Goal: Task Accomplishment & Management: Manage account settings

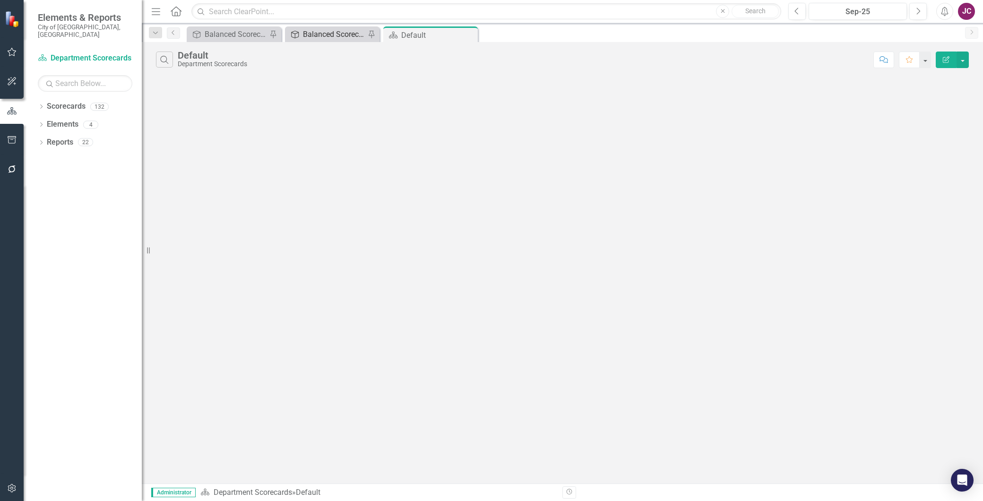
click at [324, 34] on div "Balanced Scorecard" at bounding box center [334, 34] width 62 height 12
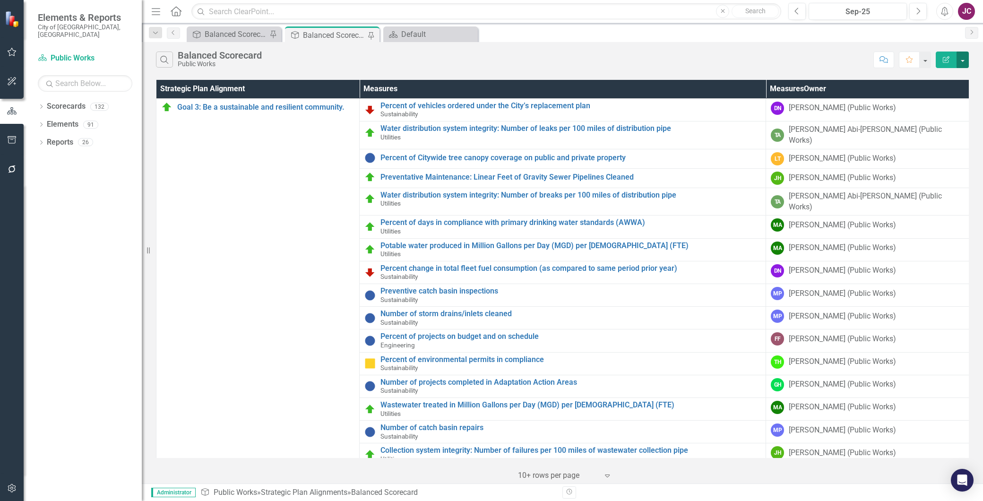
click at [962, 59] on button "button" at bounding box center [963, 60] width 12 height 17
click at [324, 65] on div "Search Balanced Scorecard Public Works" at bounding box center [512, 60] width 713 height 16
click at [63, 101] on link "Scorecards" at bounding box center [66, 106] width 39 height 11
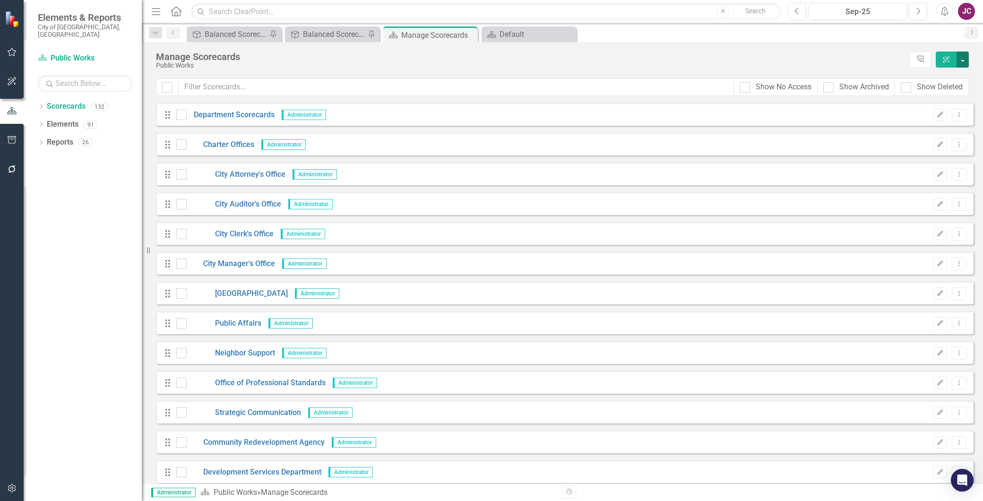
click at [962, 62] on button "button" at bounding box center [963, 60] width 12 height 16
click at [799, 53] on div "Manage Scorecards" at bounding box center [530, 57] width 749 height 10
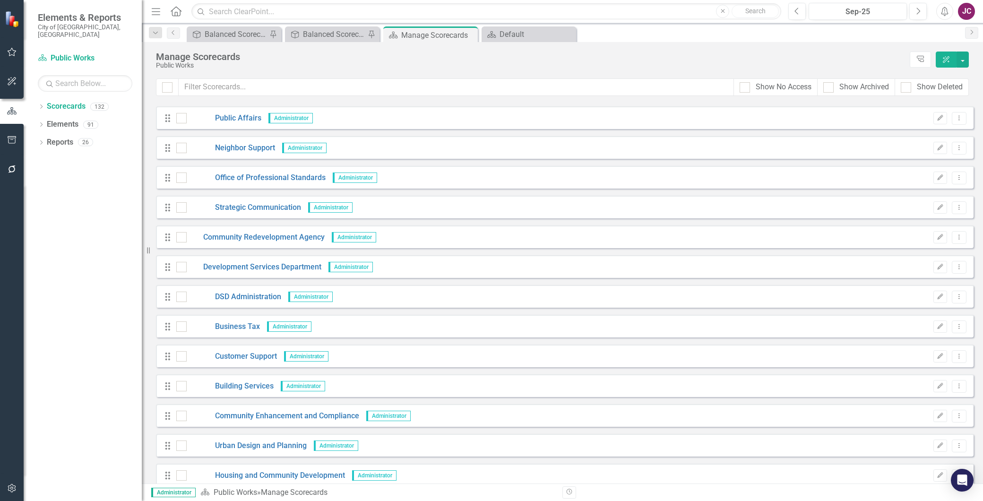
scroll to position [210, 0]
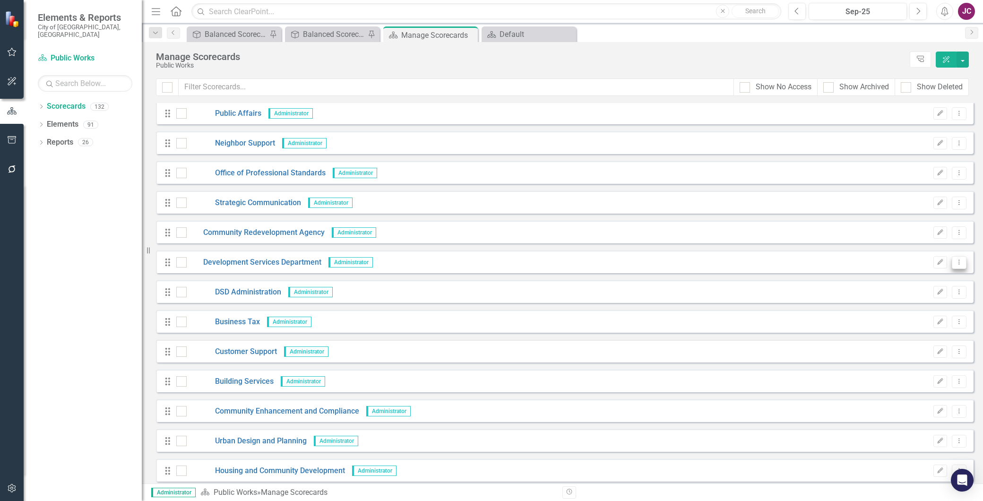
click at [955, 261] on icon "Dropdown Menu" at bounding box center [959, 262] width 8 height 6
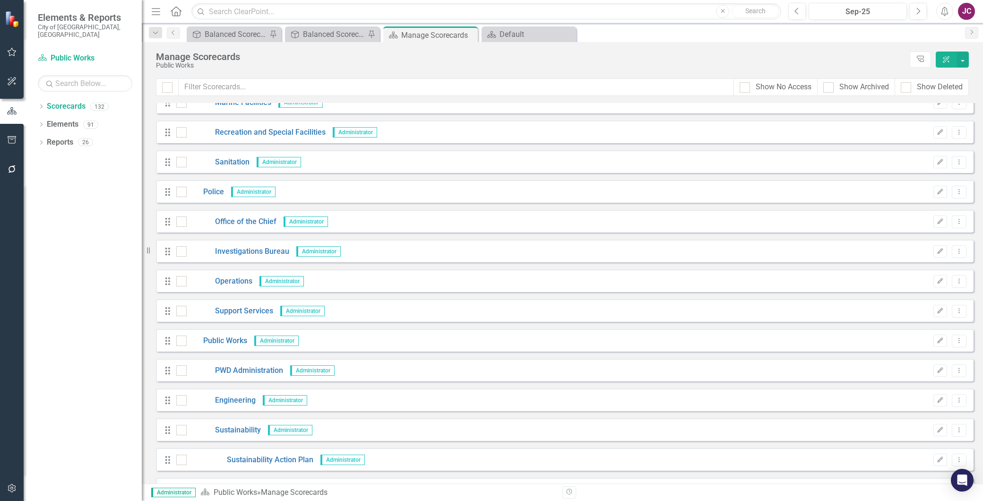
scroll to position [1554, 0]
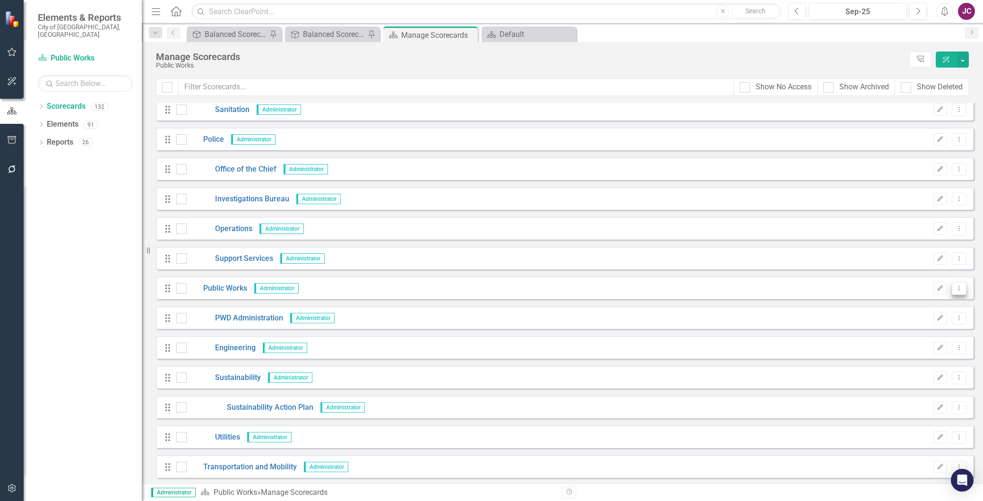
click at [955, 288] on icon "Dropdown Menu" at bounding box center [959, 288] width 8 height 6
click at [925, 321] on link "Copy Duplicate Scorecard" at bounding box center [907, 320] width 104 height 17
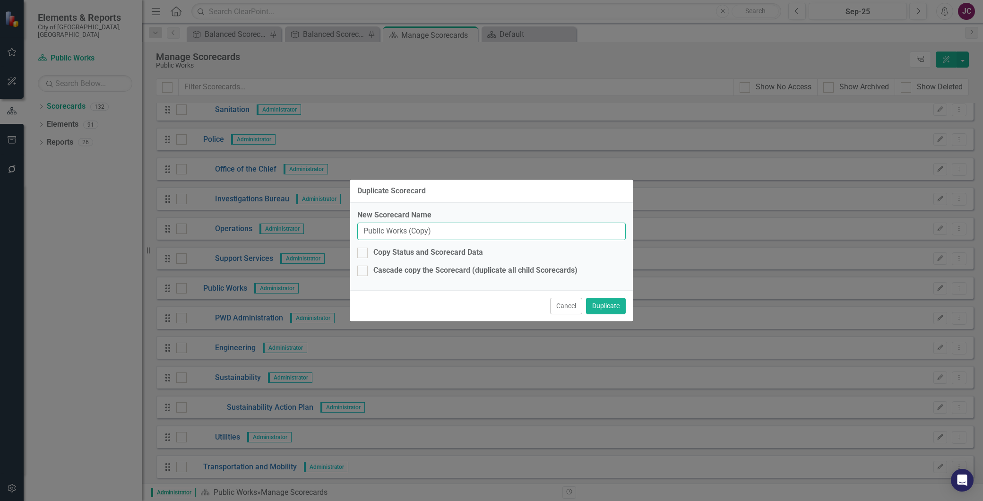
drag, startPoint x: 452, startPoint y: 230, endPoint x: 313, endPoint y: 232, distance: 139.0
click at [313, 232] on div "Duplicate Scorecard New Scorecard Name Public Works (Copy) Copy Status and Scor…" at bounding box center [491, 250] width 983 height 501
type input "Utility Services"
click at [363, 249] on input "Copy Status and Scorecard Data" at bounding box center [360, 251] width 6 height 6
checkbox input "true"
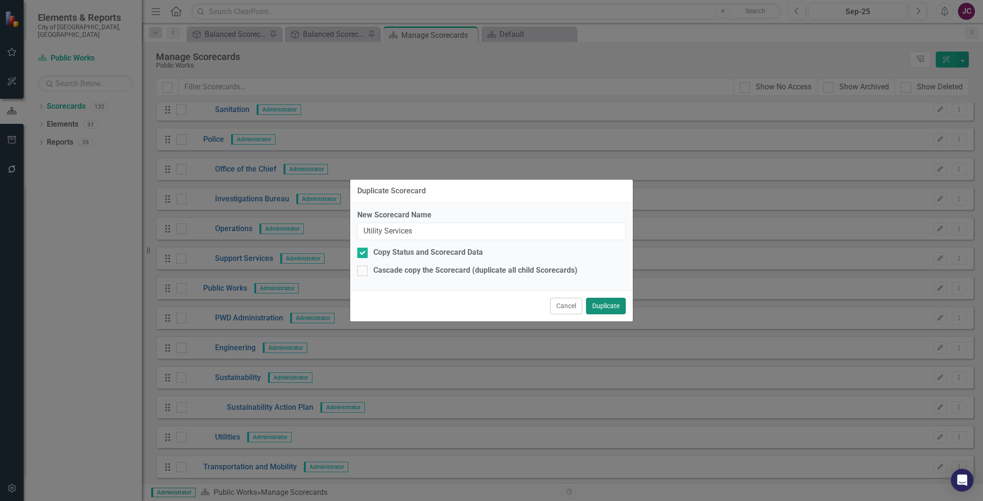
click at [611, 304] on button "Duplicate" at bounding box center [606, 306] width 40 height 17
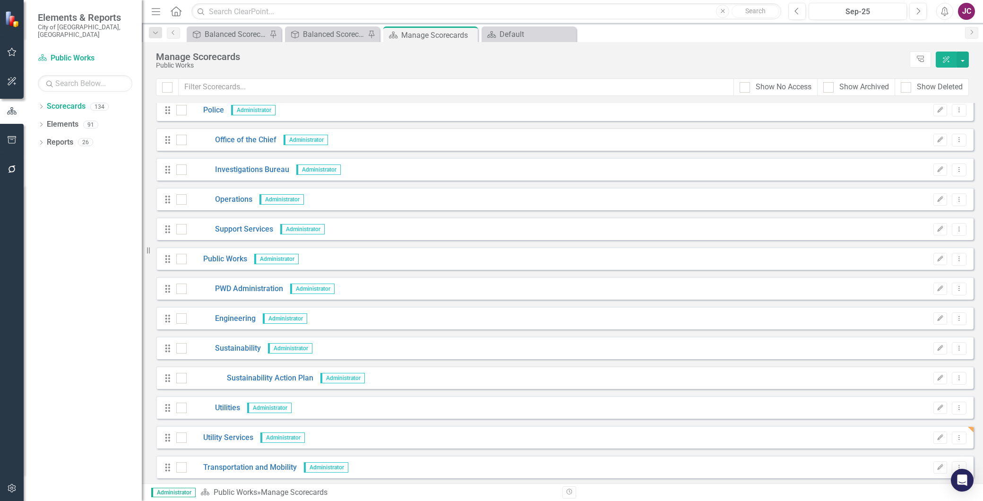
scroll to position [1628, 0]
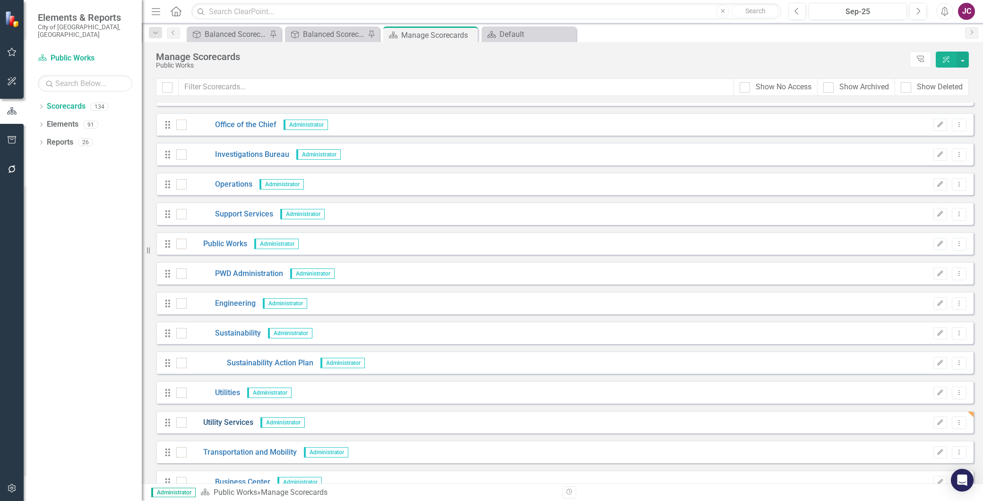
click at [223, 419] on link "Utility Services" at bounding box center [220, 422] width 67 height 11
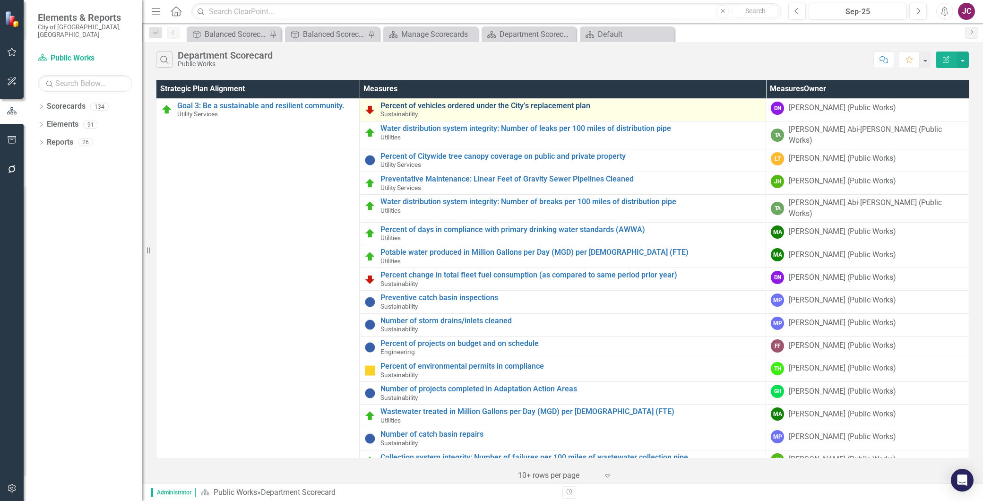
click at [637, 105] on link "Percent of vehicles ordered under the City’s replacement plan" at bounding box center [571, 106] width 381 height 9
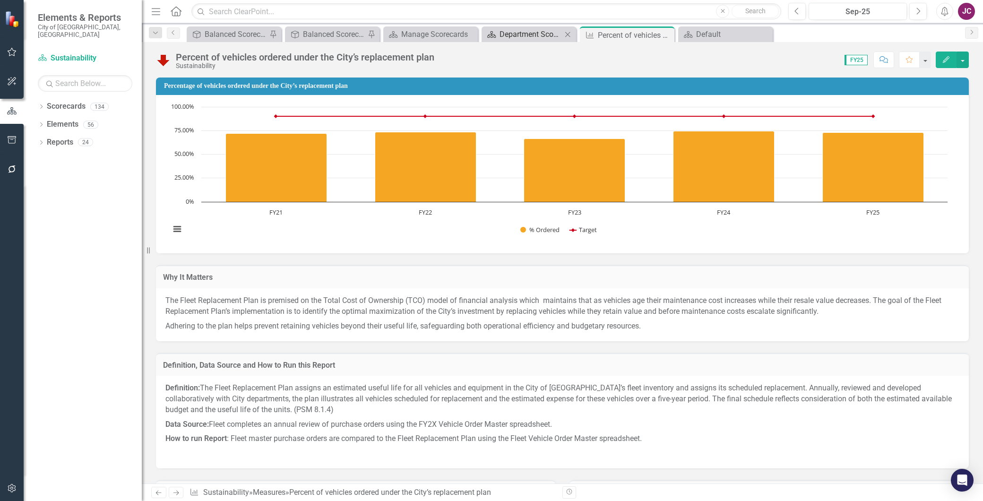
click at [531, 34] on div "Department Scorecard" at bounding box center [531, 34] width 62 height 12
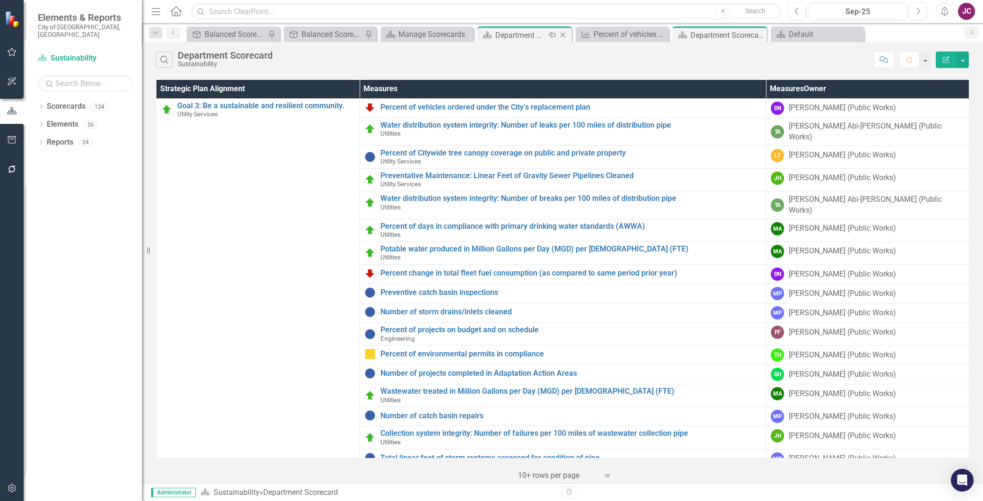
click at [563, 35] on icon at bounding box center [563, 35] width 5 height 5
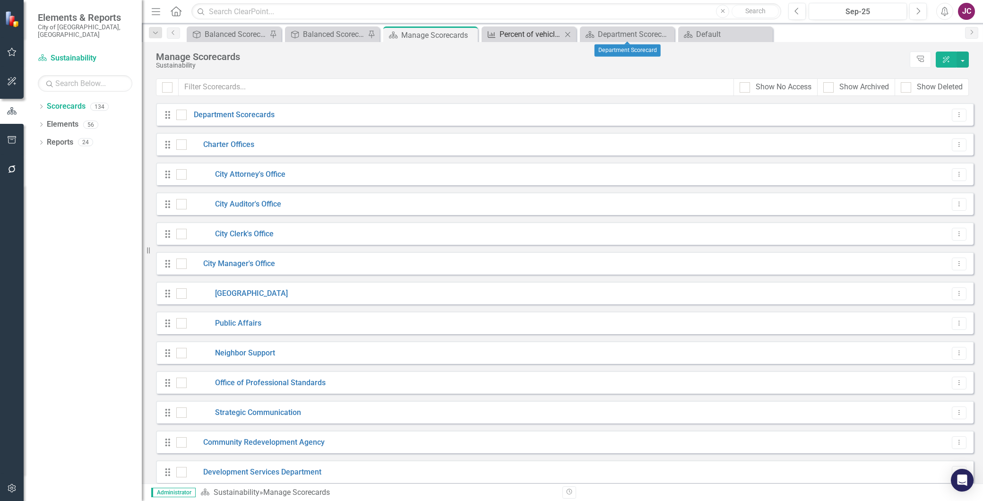
click at [537, 38] on div "Percent of vehicles ordered under the City’s replacement plan" at bounding box center [531, 34] width 62 height 12
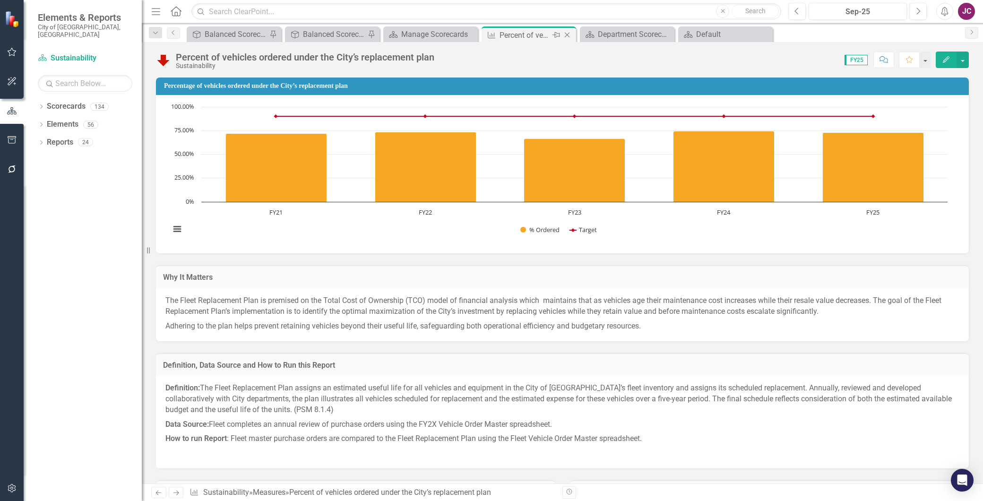
click at [568, 31] on icon "Close" at bounding box center [567, 35] width 9 height 8
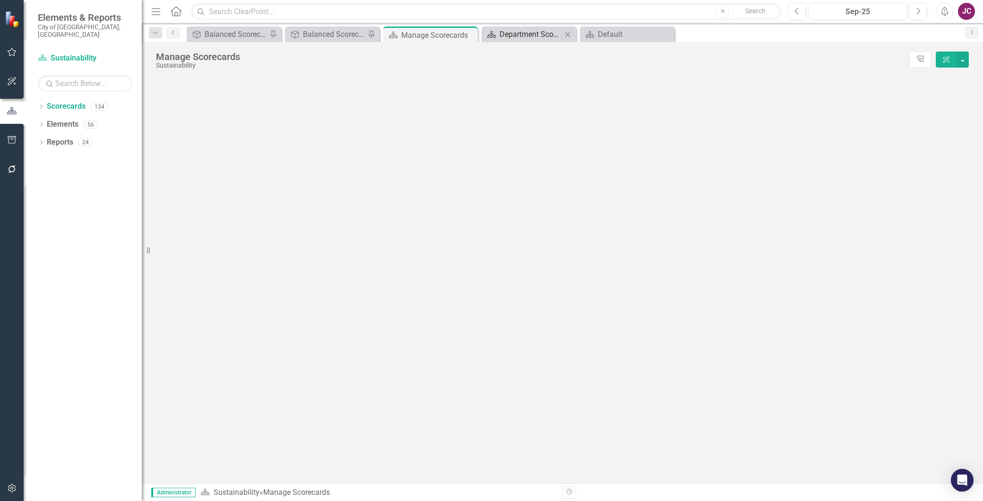
click at [525, 35] on div "Department Scorecard" at bounding box center [531, 34] width 62 height 12
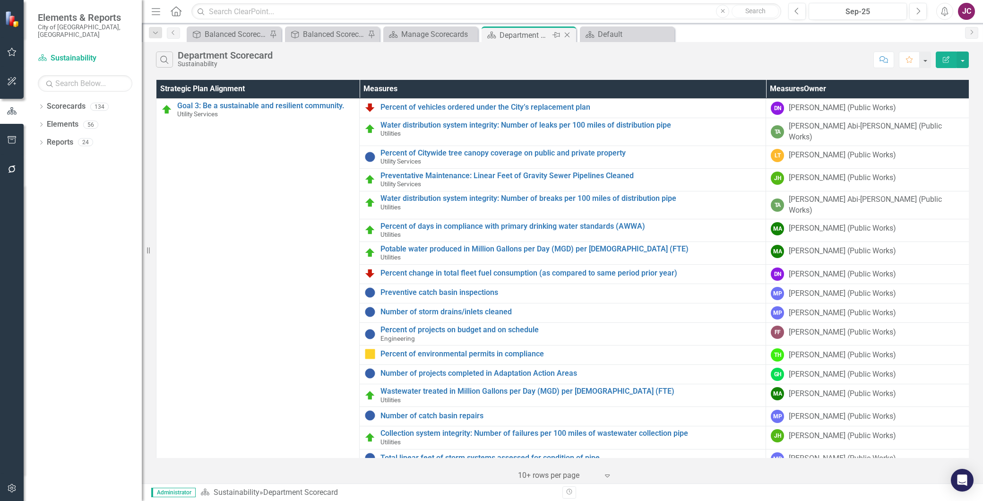
click at [569, 32] on icon "Close" at bounding box center [567, 35] width 9 height 8
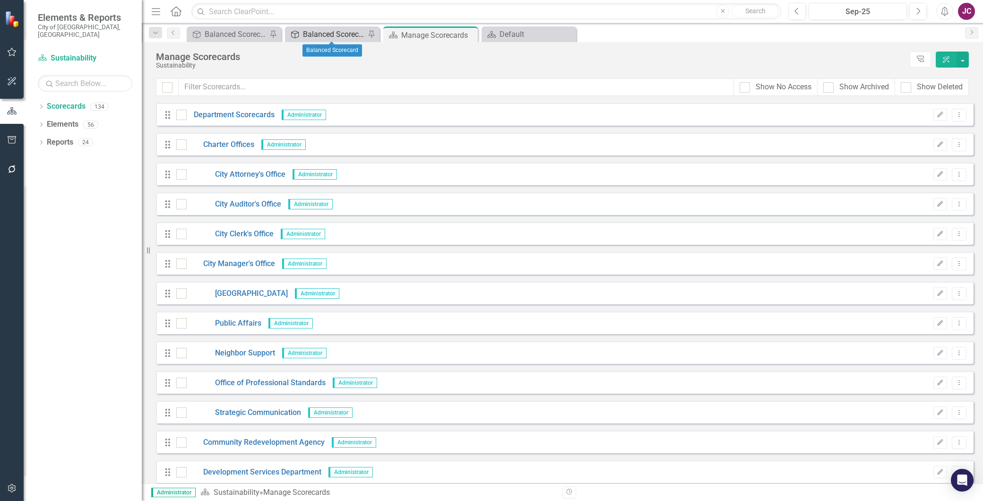
click at [319, 32] on div "Balanced Scorecard" at bounding box center [334, 34] width 62 height 12
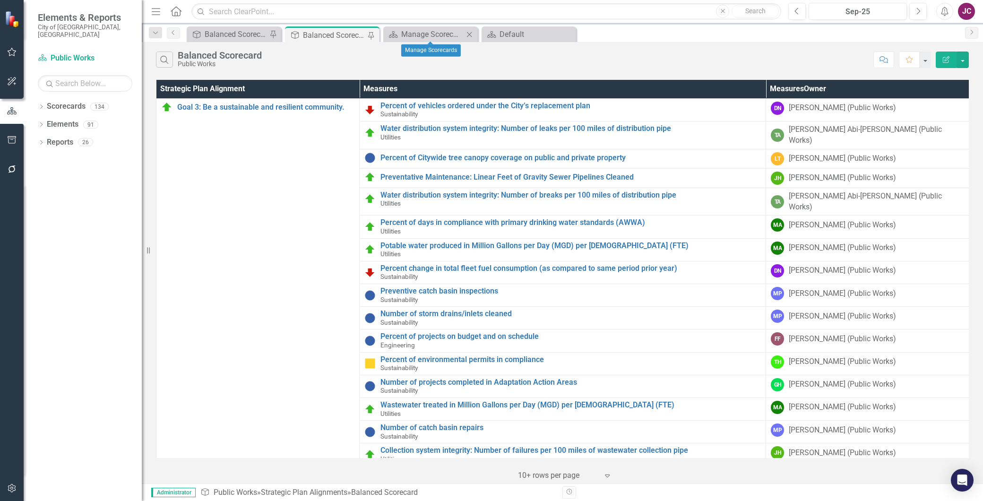
click at [470, 32] on icon "Close" at bounding box center [469, 35] width 9 height 8
click at [40, 105] on icon "Dropdown" at bounding box center [41, 107] width 7 height 5
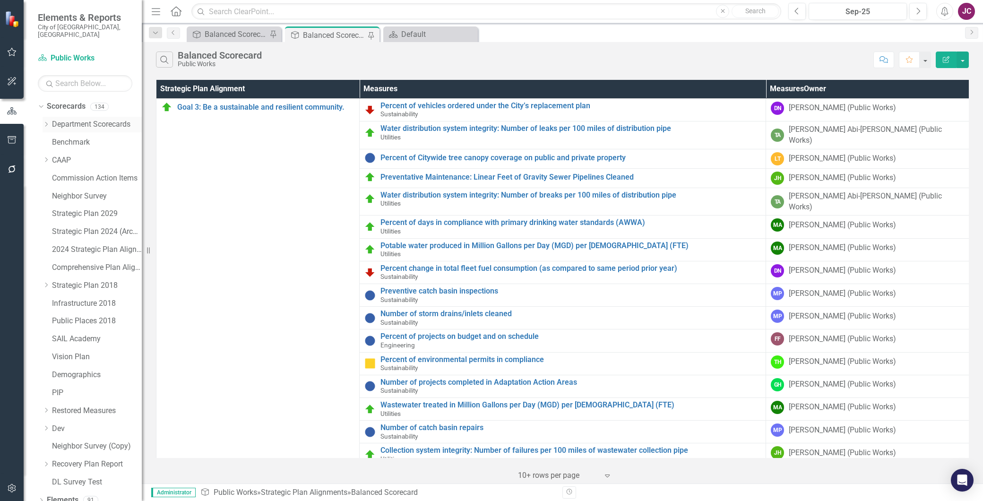
click at [45, 121] on icon "Dropdown" at bounding box center [46, 124] width 7 height 6
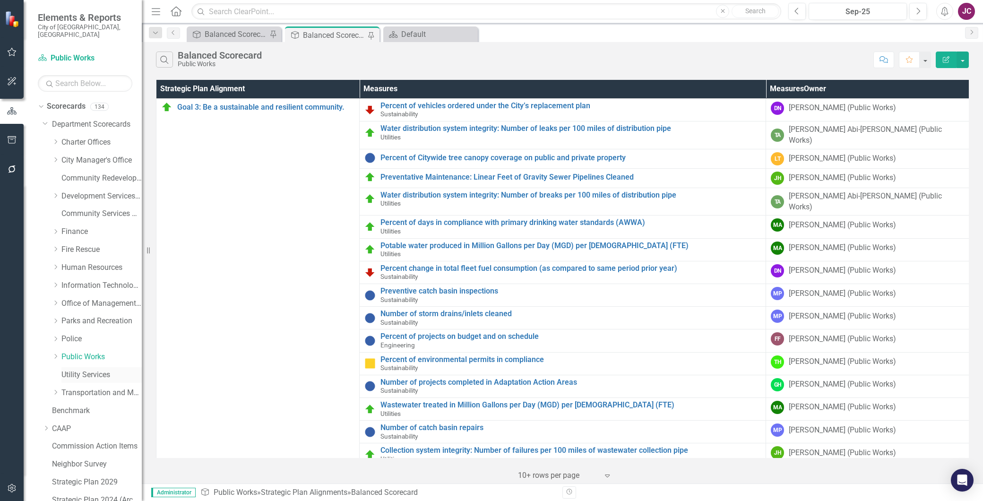
click at [88, 370] on link "Utility Services" at bounding box center [101, 375] width 80 height 11
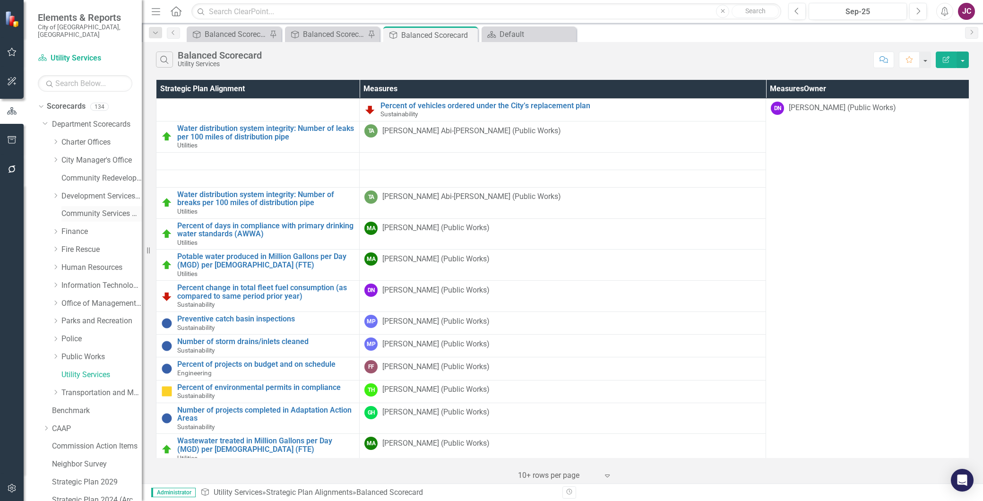
click at [83, 208] on link "Community Services Department" at bounding box center [101, 213] width 80 height 11
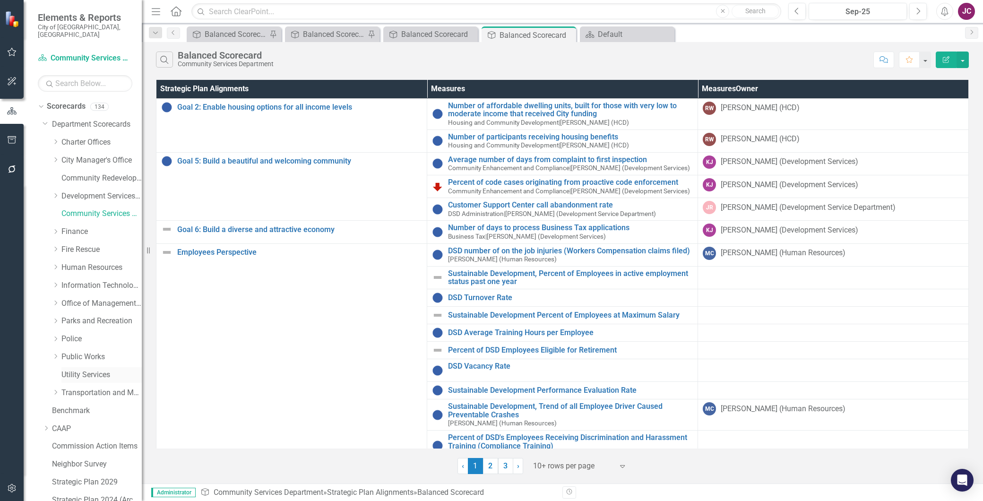
click at [72, 370] on link "Utility Services" at bounding box center [101, 375] width 80 height 11
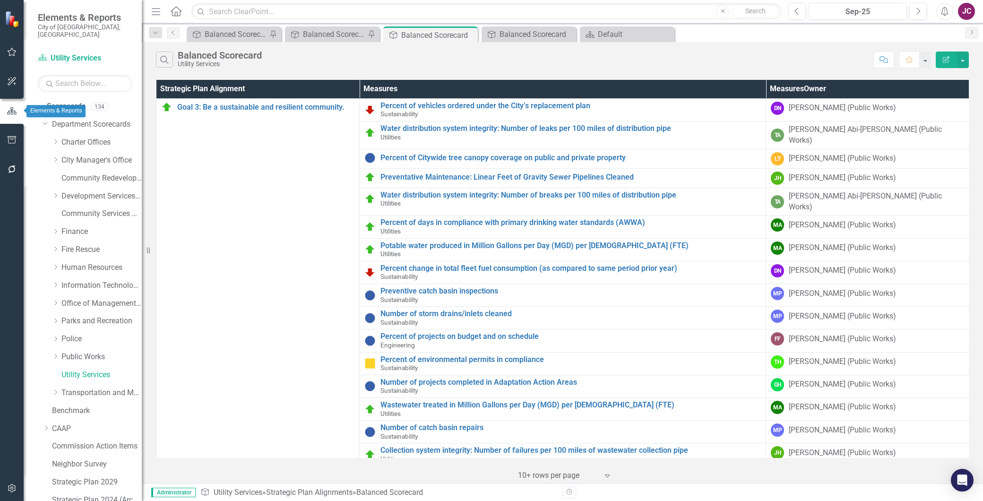
click at [9, 112] on icon "button" at bounding box center [12, 111] width 10 height 9
click at [40, 103] on icon "Dropdown" at bounding box center [39, 106] width 5 height 7
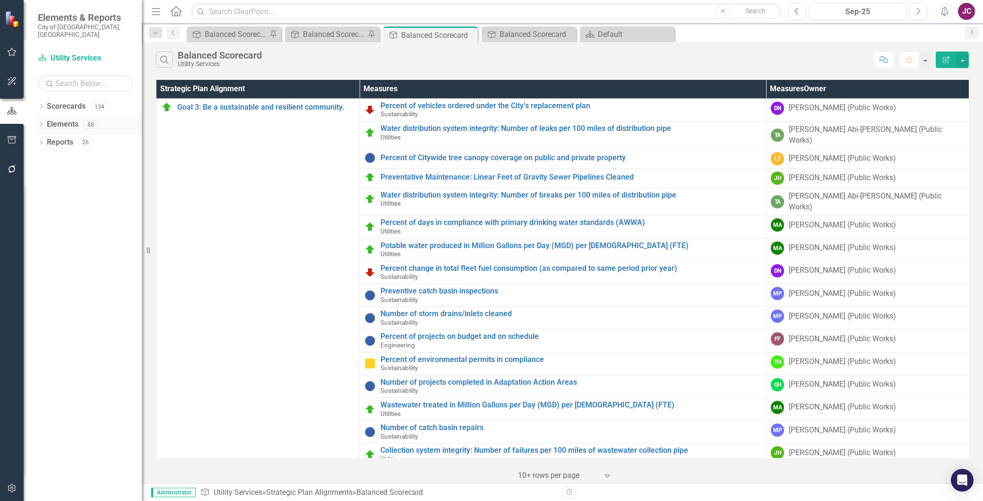
click at [63, 119] on link "Elements" at bounding box center [63, 124] width 32 height 11
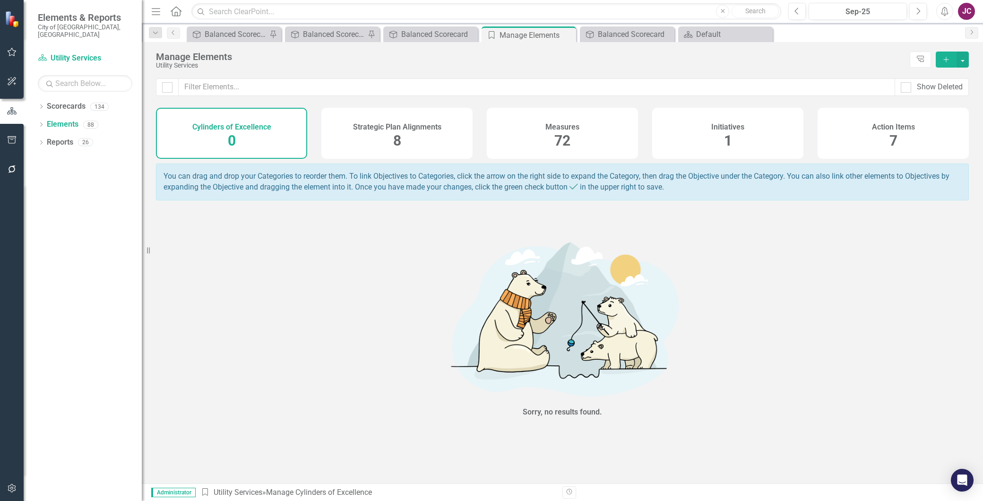
click at [535, 136] on div "Measures 72" at bounding box center [562, 133] width 151 height 51
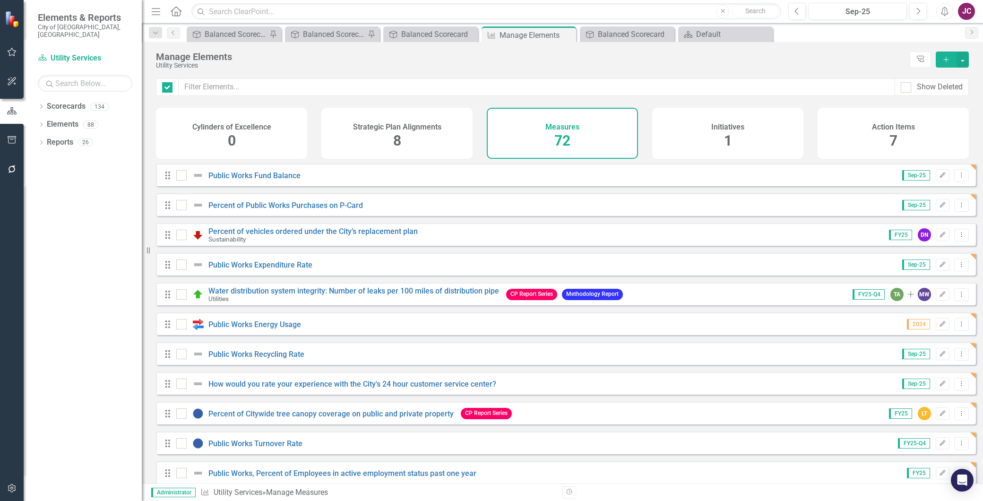
checkbox input "false"
click at [958, 178] on icon "Dropdown Menu" at bounding box center [962, 175] width 8 height 6
click at [932, 247] on link "Trash Delete Measures" at bounding box center [917, 250] width 89 height 17
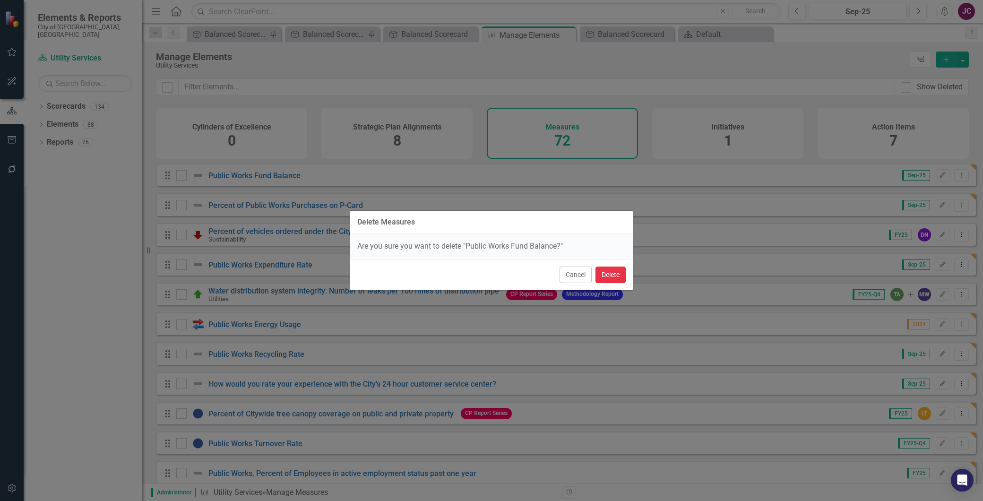
click at [615, 272] on button "Delete" at bounding box center [611, 275] width 30 height 17
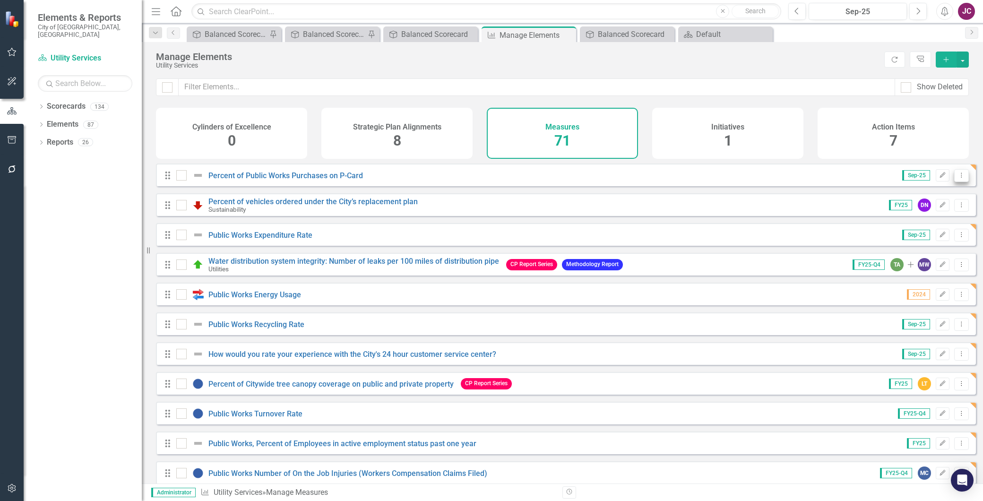
click at [959, 182] on button "Dropdown Menu" at bounding box center [962, 175] width 15 height 13
click at [923, 247] on link "Trash Delete Measures" at bounding box center [917, 250] width 89 height 17
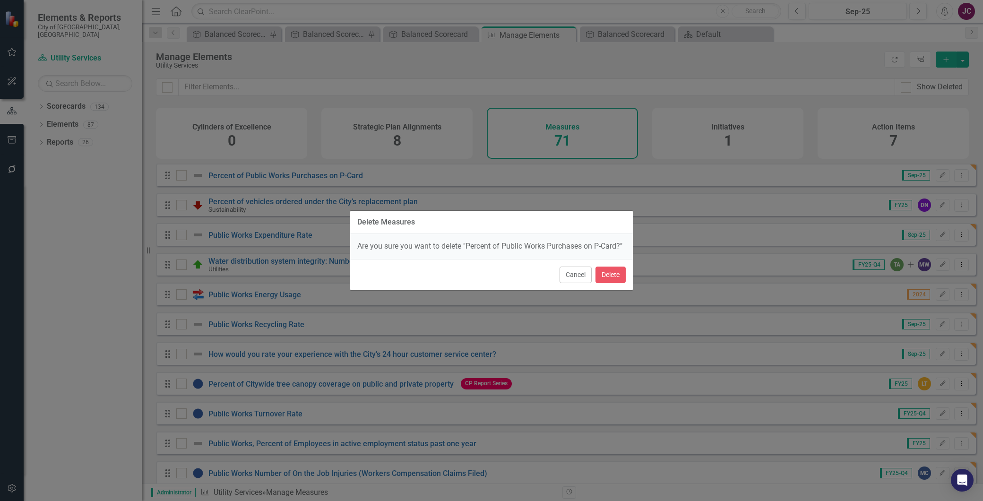
click at [593, 269] on div "Cancel Delete" at bounding box center [491, 274] width 283 height 31
click at [606, 268] on button "Delete" at bounding box center [611, 275] width 30 height 17
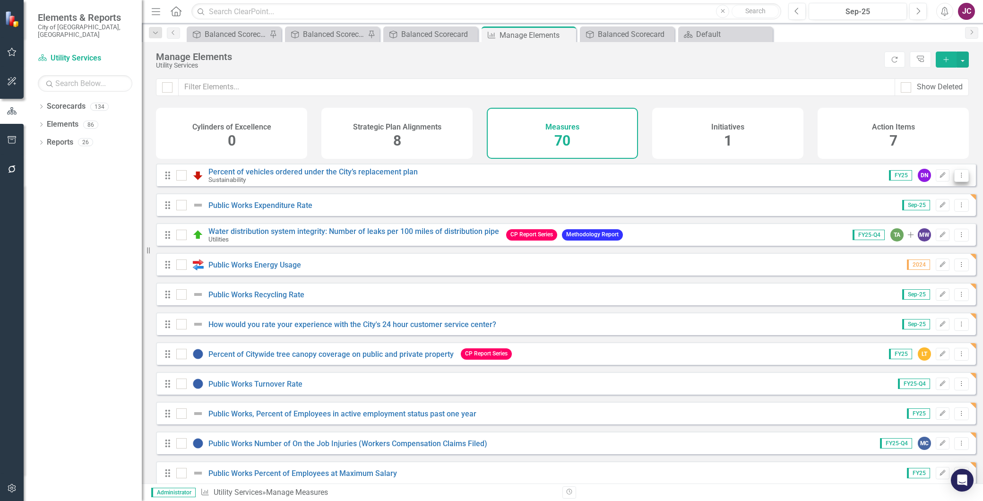
click at [958, 178] on icon "Dropdown Menu" at bounding box center [962, 175] width 8 height 6
click at [933, 248] on link "Trash Delete Measures" at bounding box center [917, 250] width 89 height 17
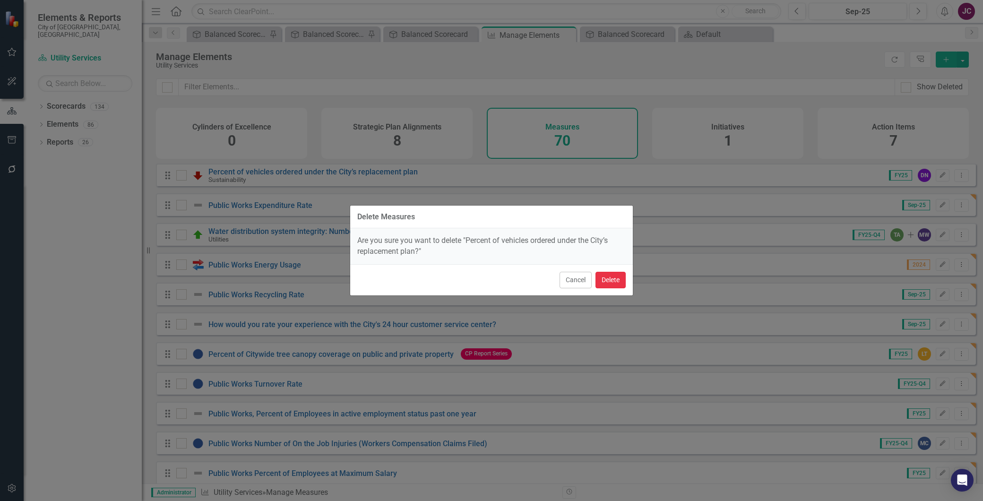
click at [614, 280] on button "Delete" at bounding box center [611, 280] width 30 height 17
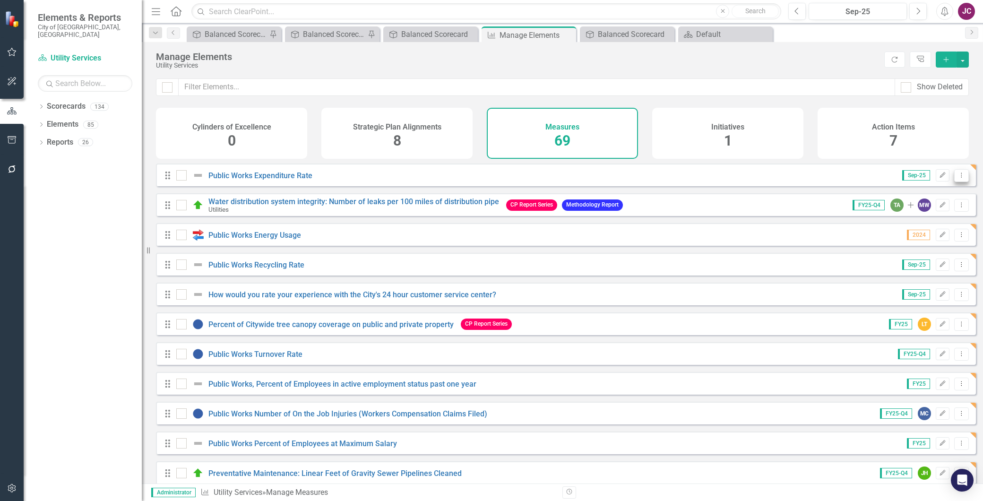
click at [958, 178] on icon "Dropdown Menu" at bounding box center [962, 175] width 8 height 6
click at [909, 249] on link "Trash Delete Measures" at bounding box center [917, 250] width 89 height 17
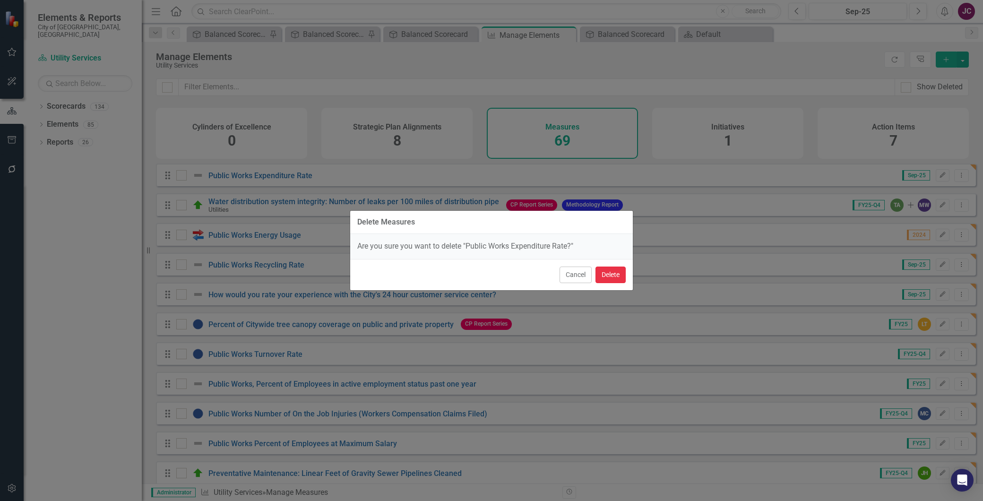
click at [618, 276] on button "Delete" at bounding box center [611, 275] width 30 height 17
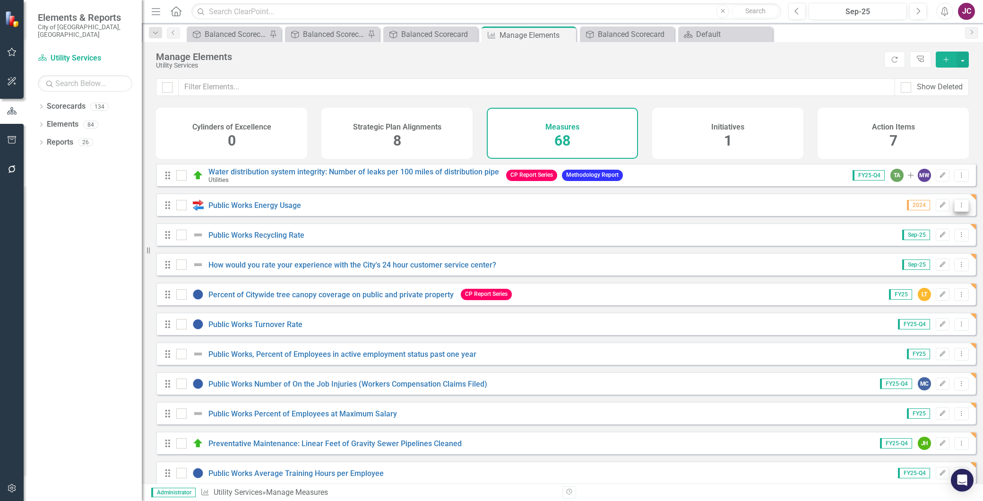
click at [958, 208] on icon "Dropdown Menu" at bounding box center [962, 205] width 8 height 6
click at [920, 279] on link "Trash Delete Measures" at bounding box center [917, 279] width 89 height 17
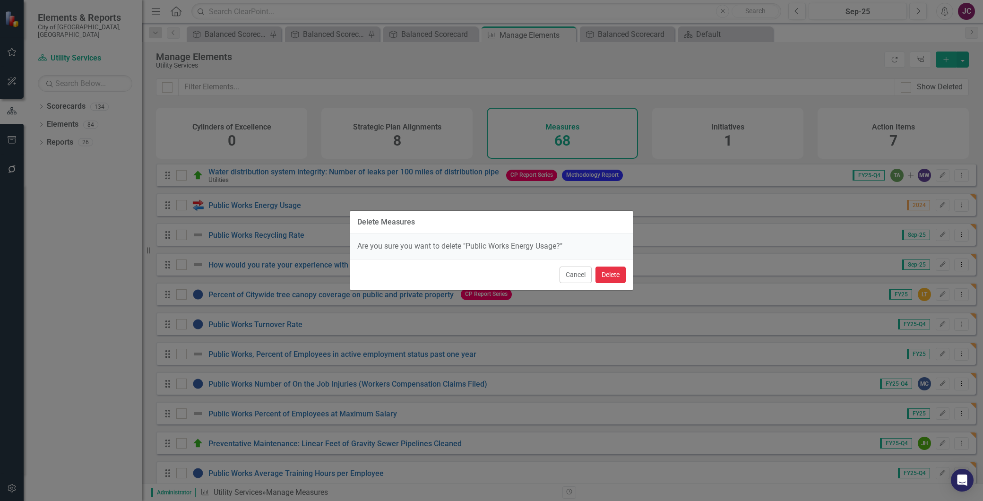
click at [613, 268] on button "Delete" at bounding box center [611, 275] width 30 height 17
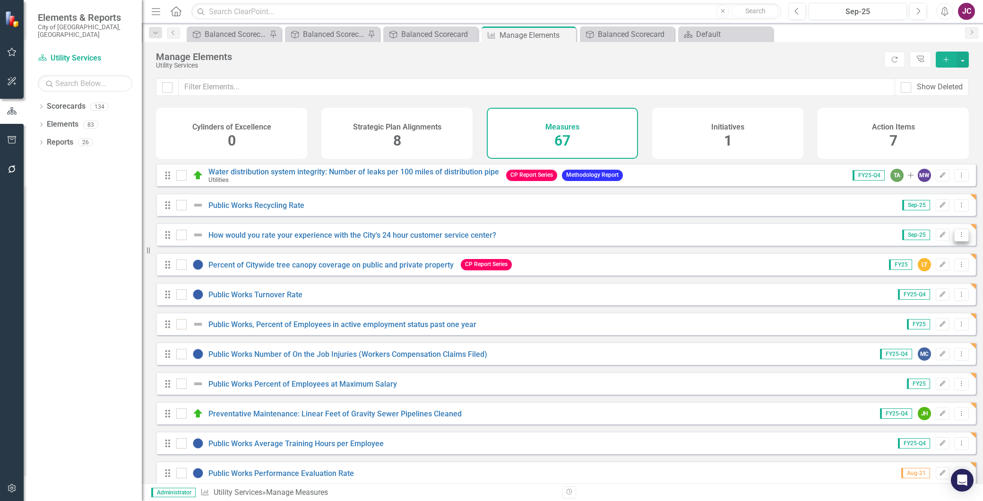
click at [958, 238] on icon "Dropdown Menu" at bounding box center [962, 235] width 8 height 6
click at [913, 308] on link "Trash Delete Measures" at bounding box center [917, 309] width 89 height 17
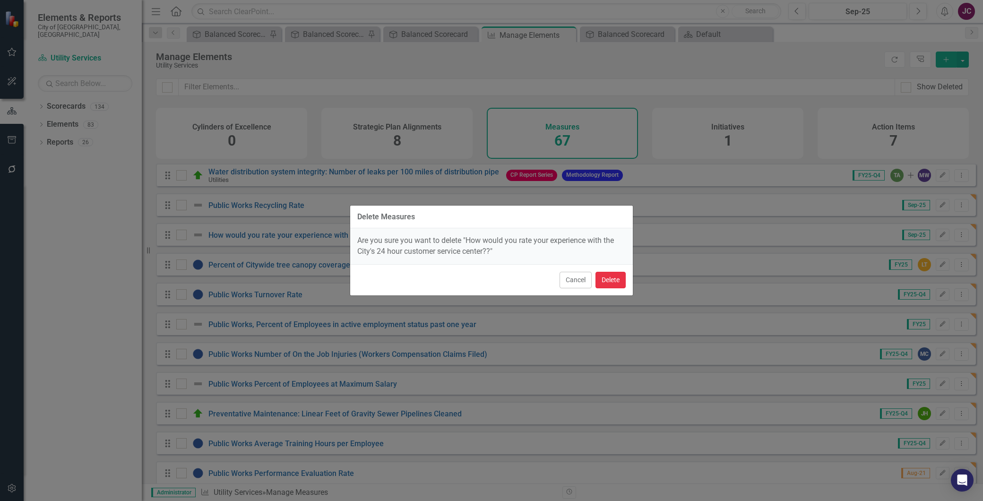
click at [618, 277] on button "Delete" at bounding box center [611, 280] width 30 height 17
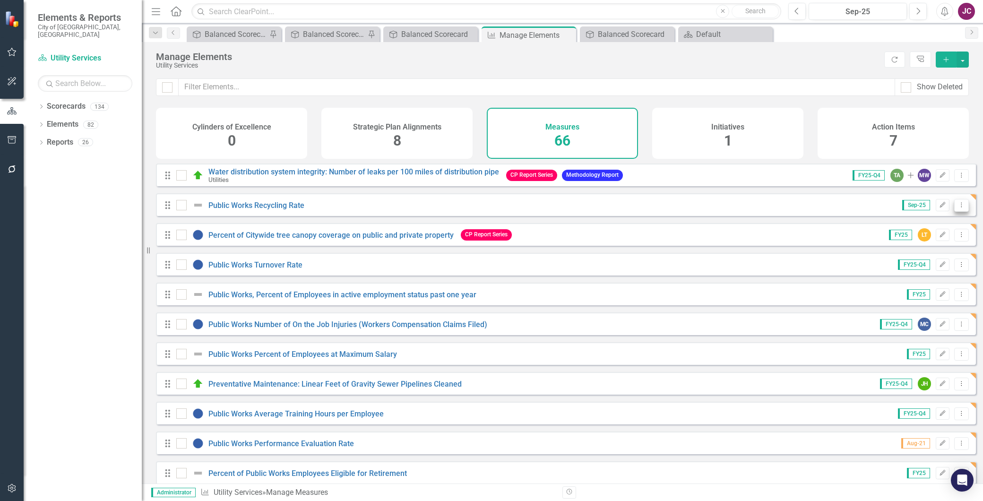
click at [958, 208] on icon "Dropdown Menu" at bounding box center [962, 205] width 8 height 6
click at [925, 280] on link "Trash Delete Measures" at bounding box center [917, 279] width 89 height 17
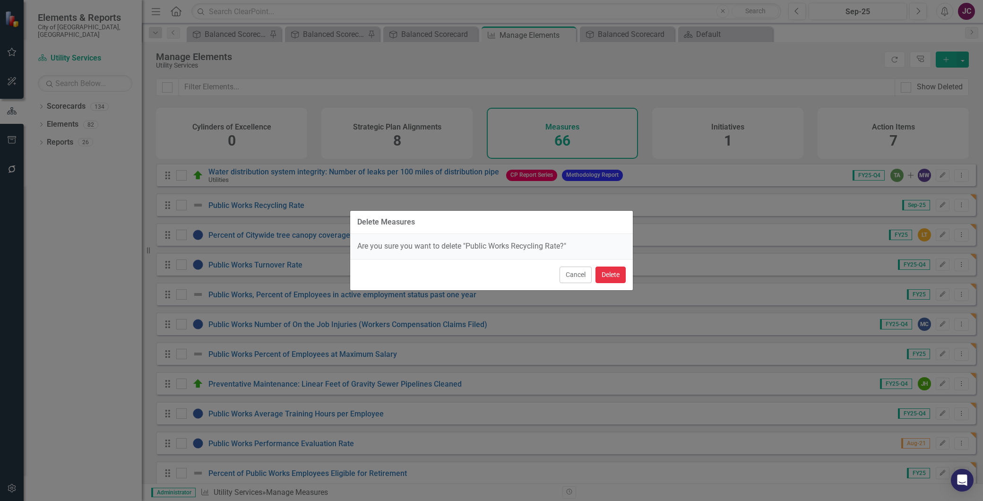
click at [625, 276] on button "Delete" at bounding box center [611, 275] width 30 height 17
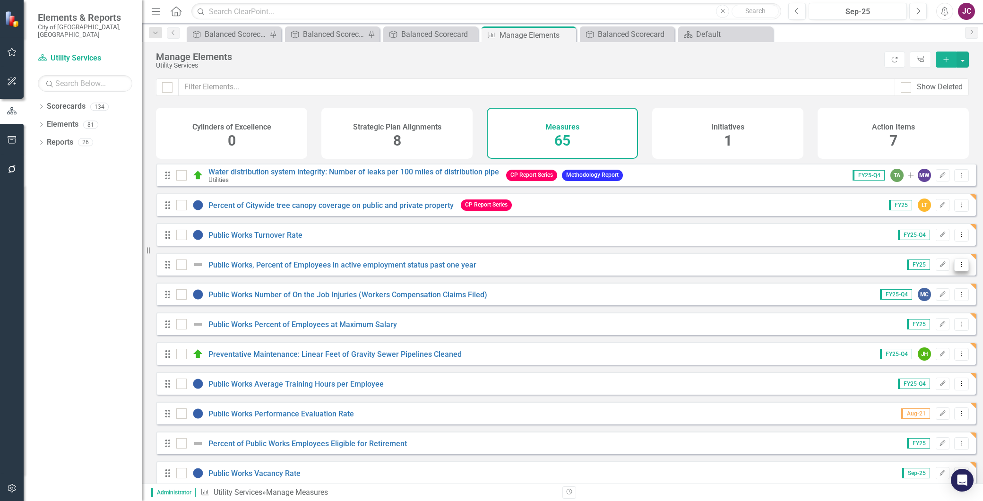
click at [958, 268] on icon "Dropdown Menu" at bounding box center [962, 264] width 8 height 6
click at [929, 337] on link "Trash Delete Measures" at bounding box center [917, 339] width 89 height 17
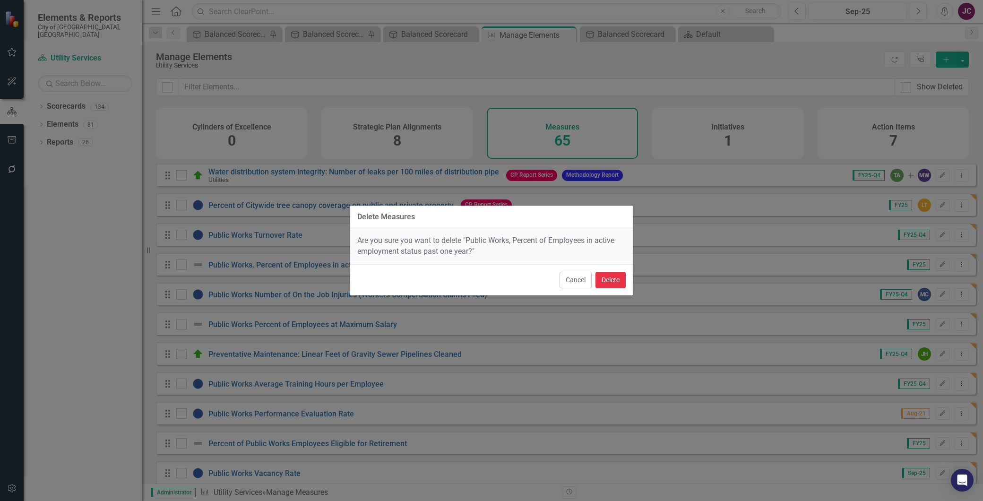
click at [616, 281] on button "Delete" at bounding box center [611, 280] width 30 height 17
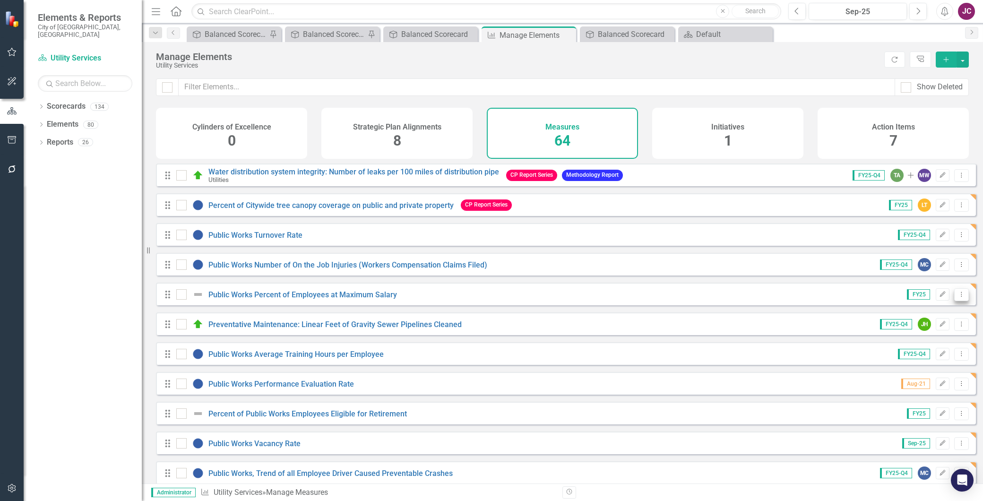
click at [958, 297] on icon "Dropdown Menu" at bounding box center [962, 294] width 8 height 6
click at [932, 369] on link "Trash Delete Measures" at bounding box center [917, 369] width 89 height 17
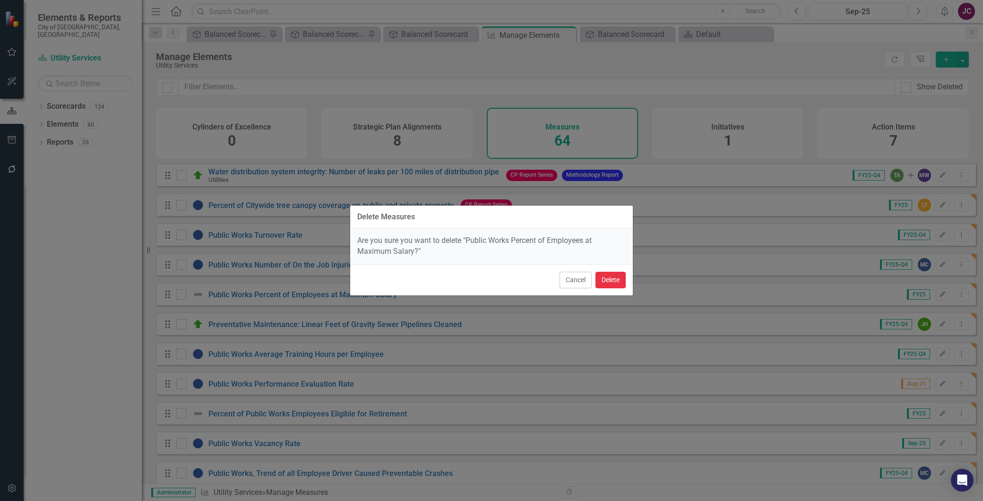
click at [612, 282] on button "Delete" at bounding box center [611, 280] width 30 height 17
